Goal: Find specific page/section: Find specific page/section

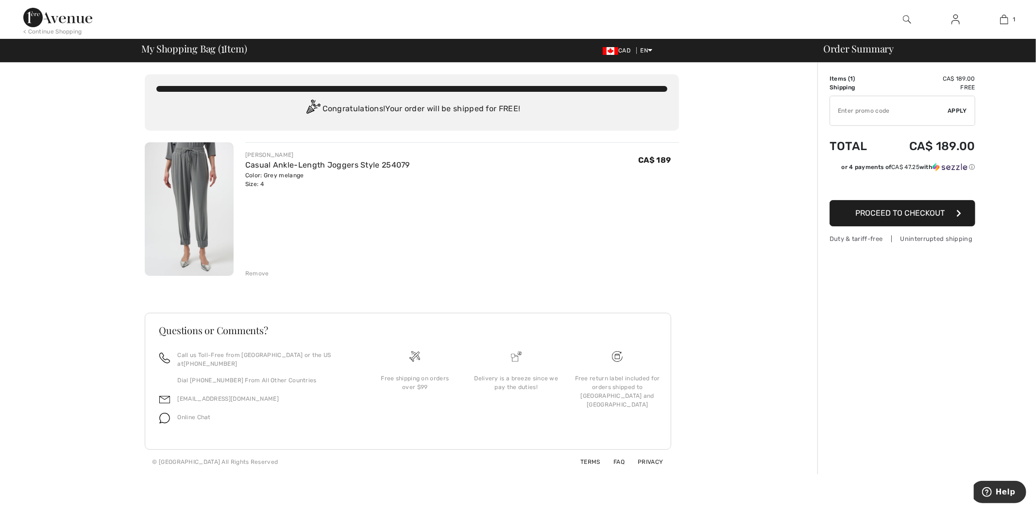
click at [48, 11] on img at bounding box center [57, 17] width 69 height 19
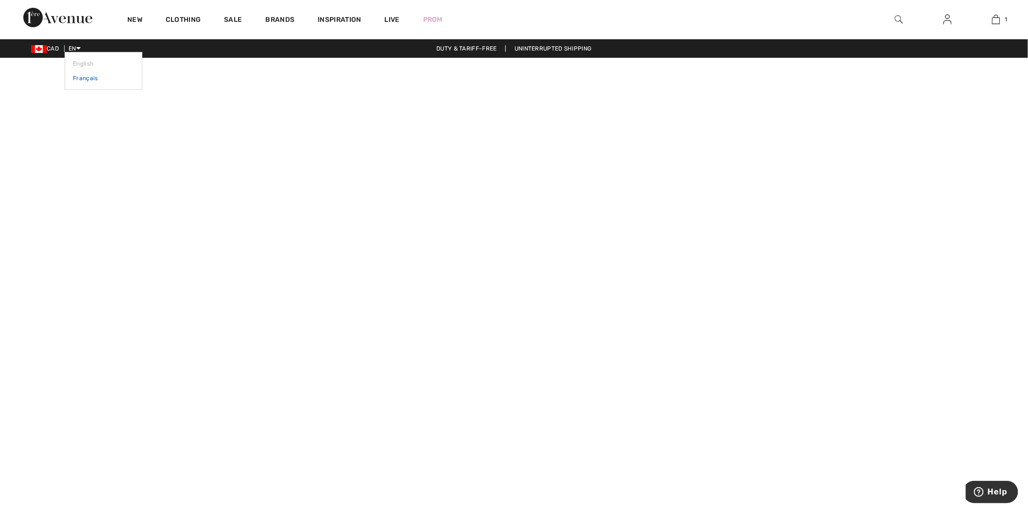
click at [83, 75] on link "Français" at bounding box center [103, 78] width 61 height 15
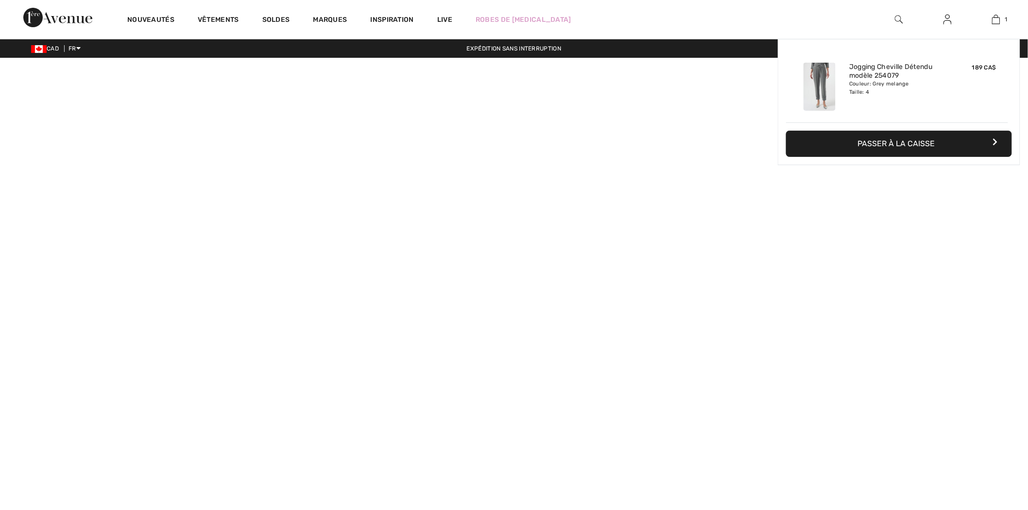
click at [999, 12] on div "1 Ajouté au panier [PERSON_NAME] Jogging Cheville Détendu Modèle 254079 189 CA$…" at bounding box center [996, 19] width 49 height 39
click at [999, 20] on img at bounding box center [996, 20] width 8 height 12
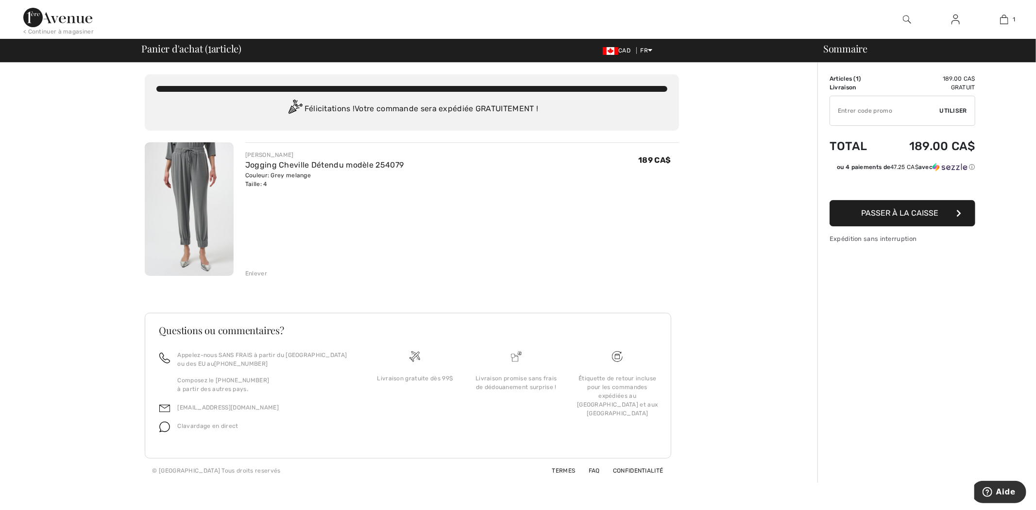
click at [910, 17] on img at bounding box center [907, 20] width 8 height 12
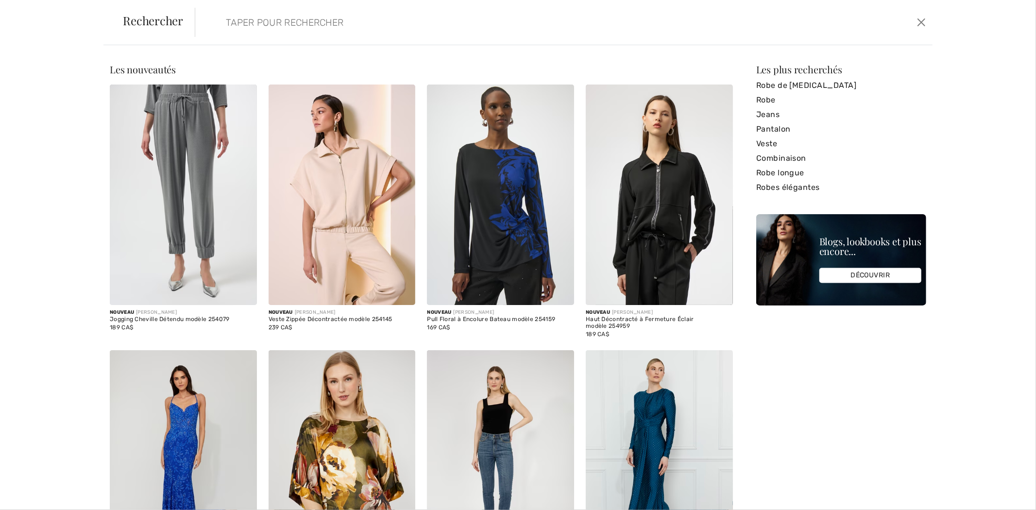
drag, startPoint x: 29, startPoint y: 136, endPoint x: 79, endPoint y: 81, distance: 74.0
click at [31, 129] on div "Désolé, aucun résultat n'a été trouvé pour " " Quelques conseils utiles pour vo…" at bounding box center [518, 277] width 1036 height 465
drag, startPoint x: 922, startPoint y: 21, endPoint x: 75, endPoint y: 48, distance: 846.7
click at [918, 21] on button "Ferme" at bounding box center [921, 23] width 15 height 16
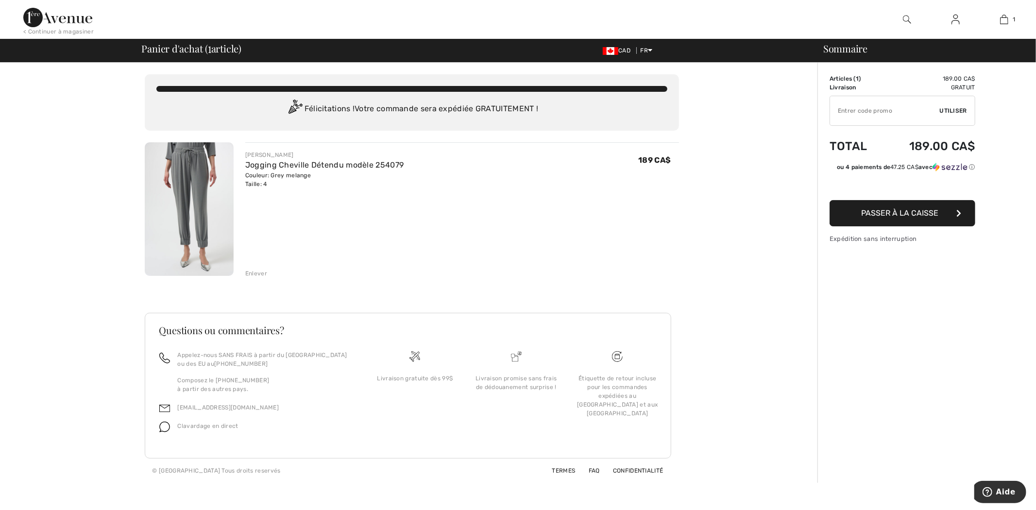
click at [83, 16] on img at bounding box center [57, 17] width 69 height 19
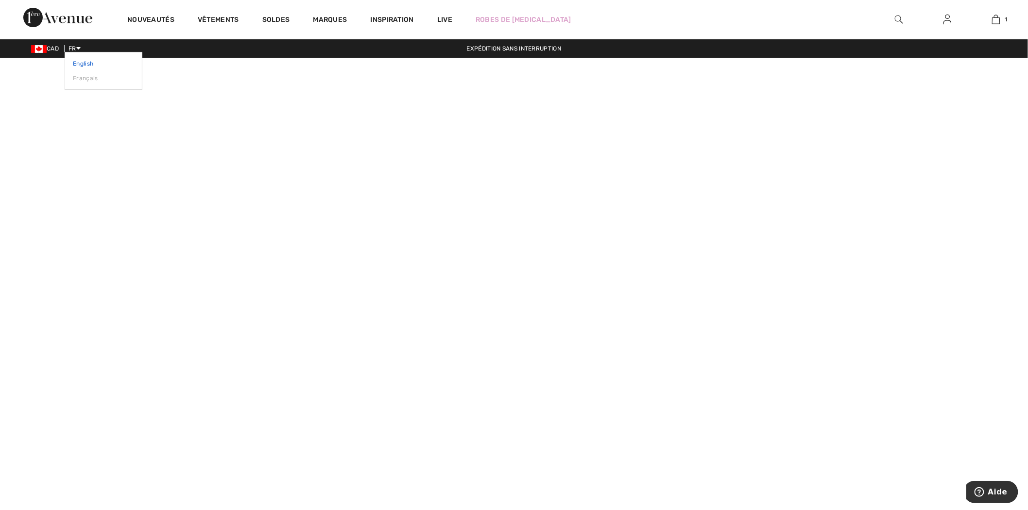
click at [81, 58] on link "English" at bounding box center [103, 63] width 61 height 15
click at [899, 16] on img at bounding box center [899, 20] width 8 height 12
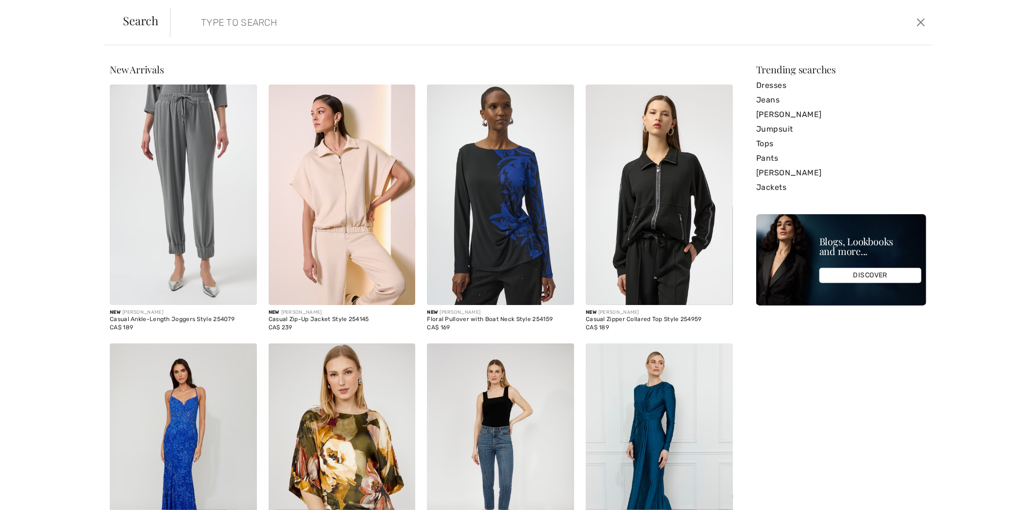
paste input "254208"
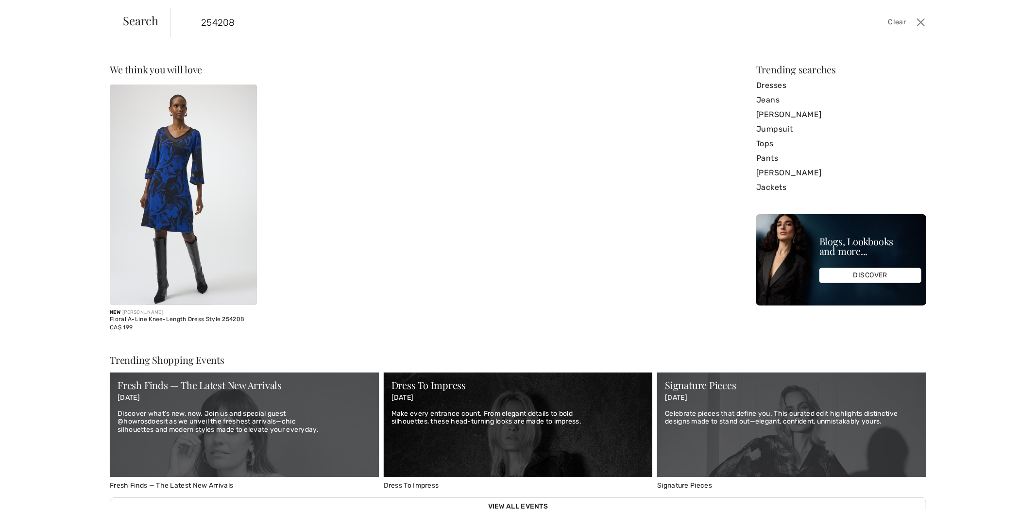
type input "254208"
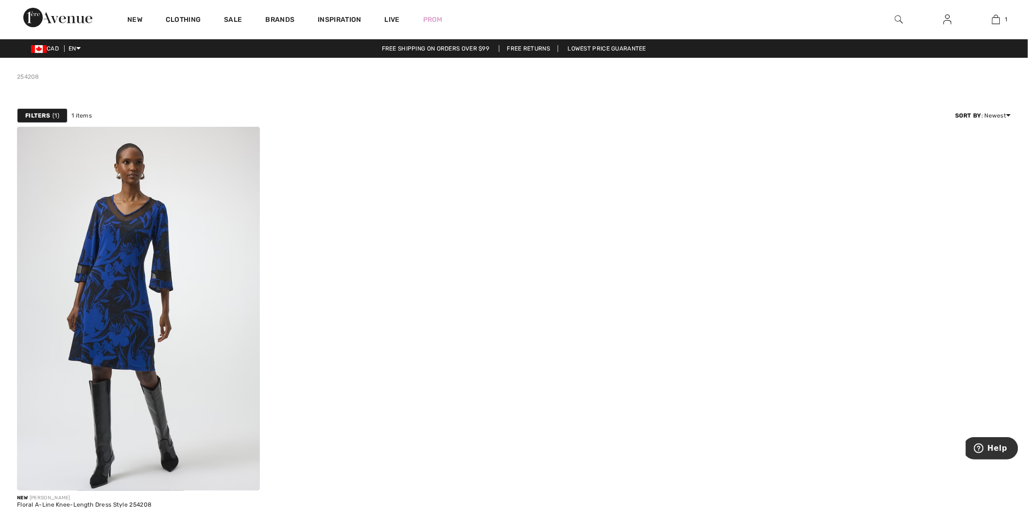
click at [898, 18] on img at bounding box center [899, 20] width 8 height 12
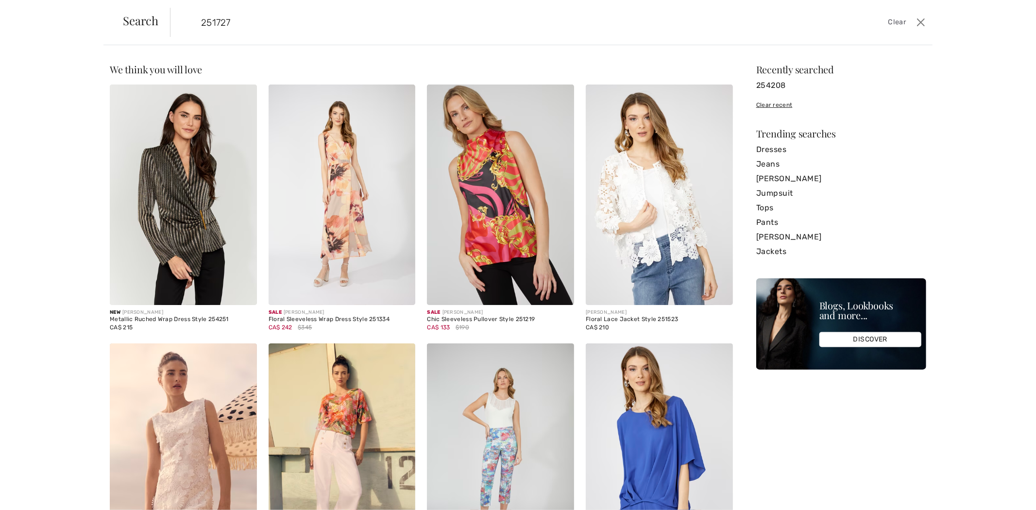
type input "251727"
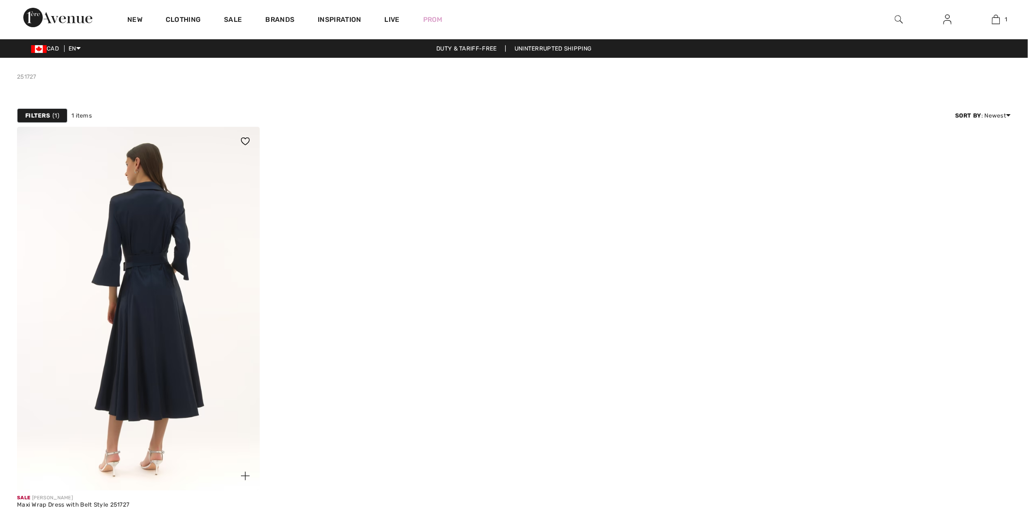
click at [156, 220] on img at bounding box center [138, 309] width 243 height 364
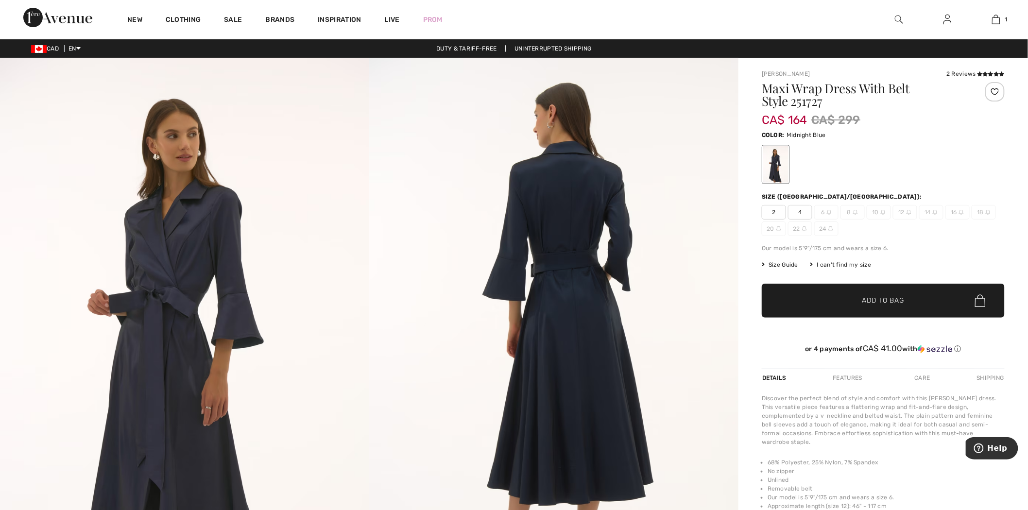
click at [897, 16] on img at bounding box center [899, 20] width 8 height 12
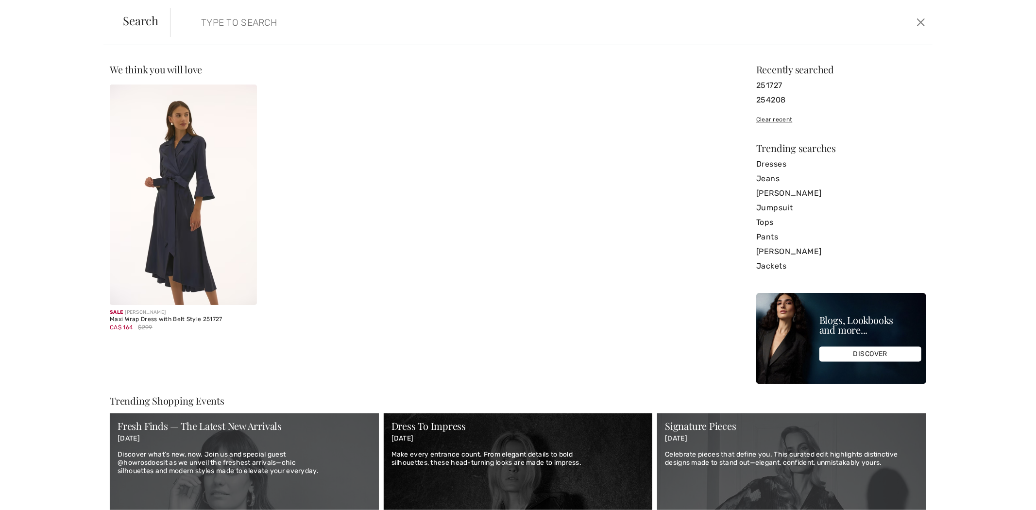
paste input "244911"
type input "244911"
